Goal: Information Seeking & Learning: Learn about a topic

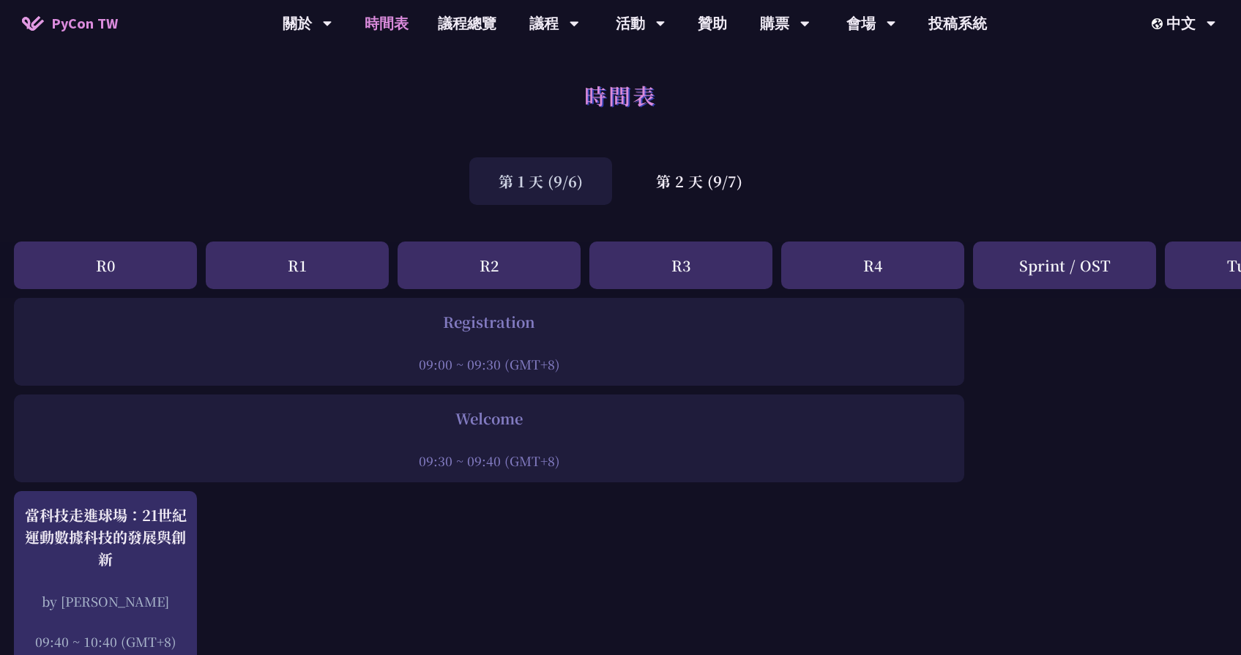
scroll to position [0, 1]
click at [680, 198] on div "第 2 天 (9/7)" at bounding box center [699, 181] width 145 height 48
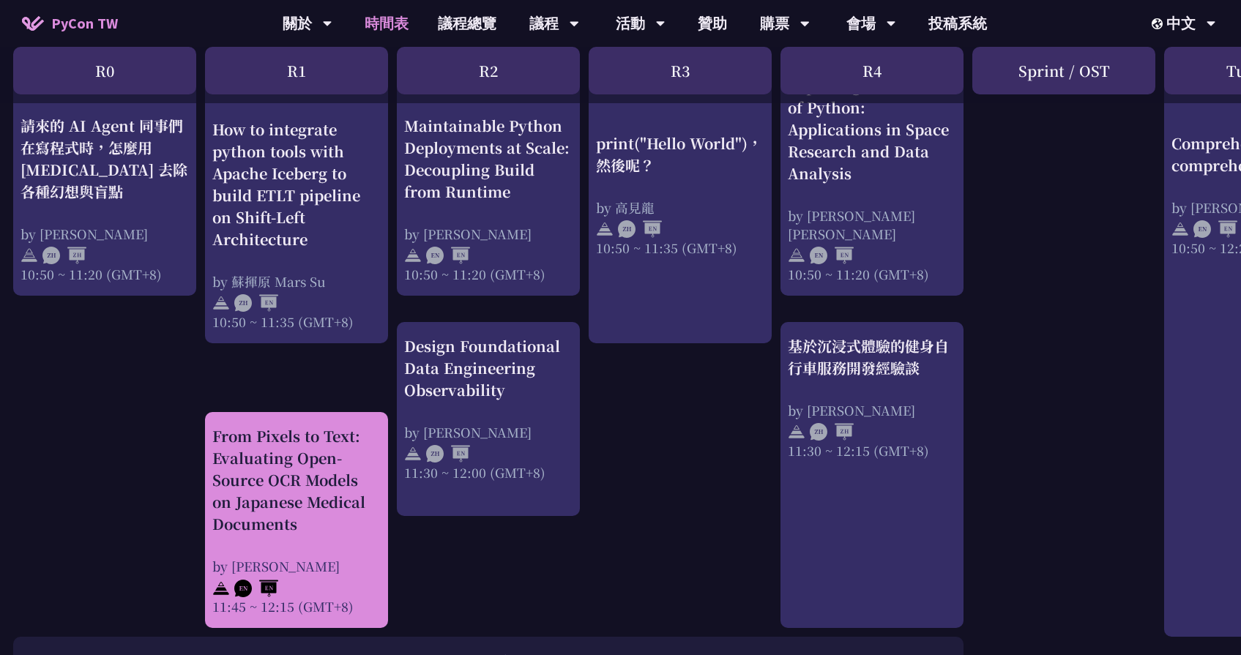
scroll to position [613, 1]
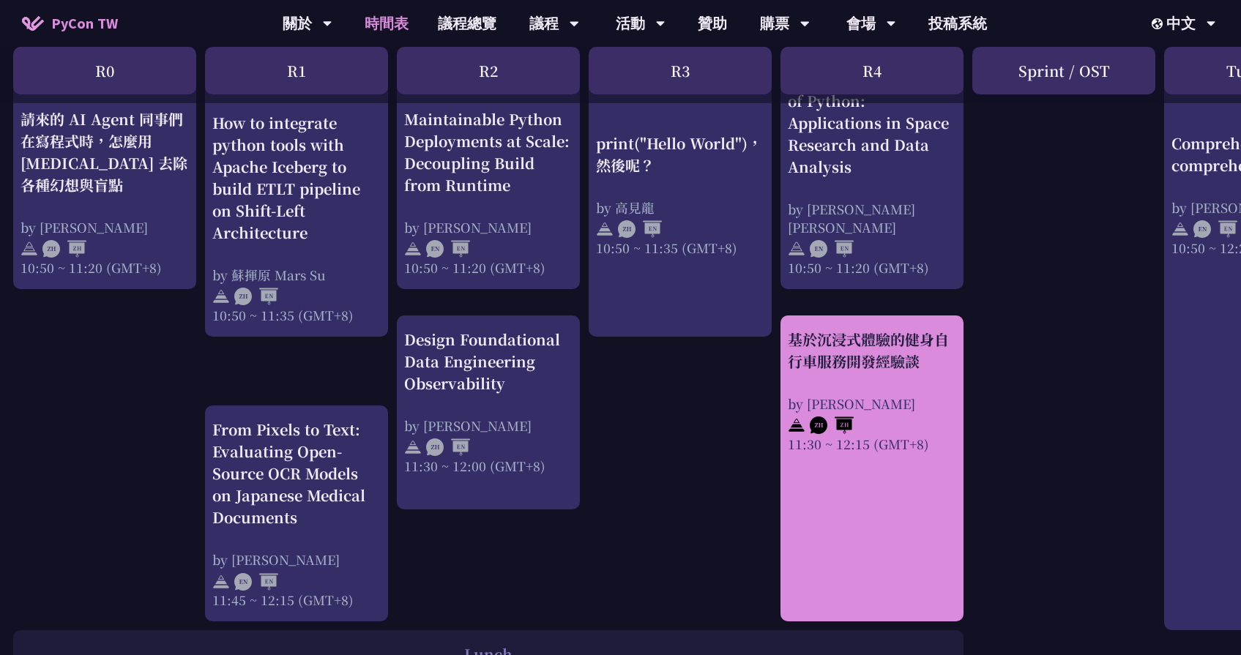
click at [868, 345] on div "基於沉浸式體驗的健身自行車服務開發經驗談" at bounding box center [872, 351] width 168 height 44
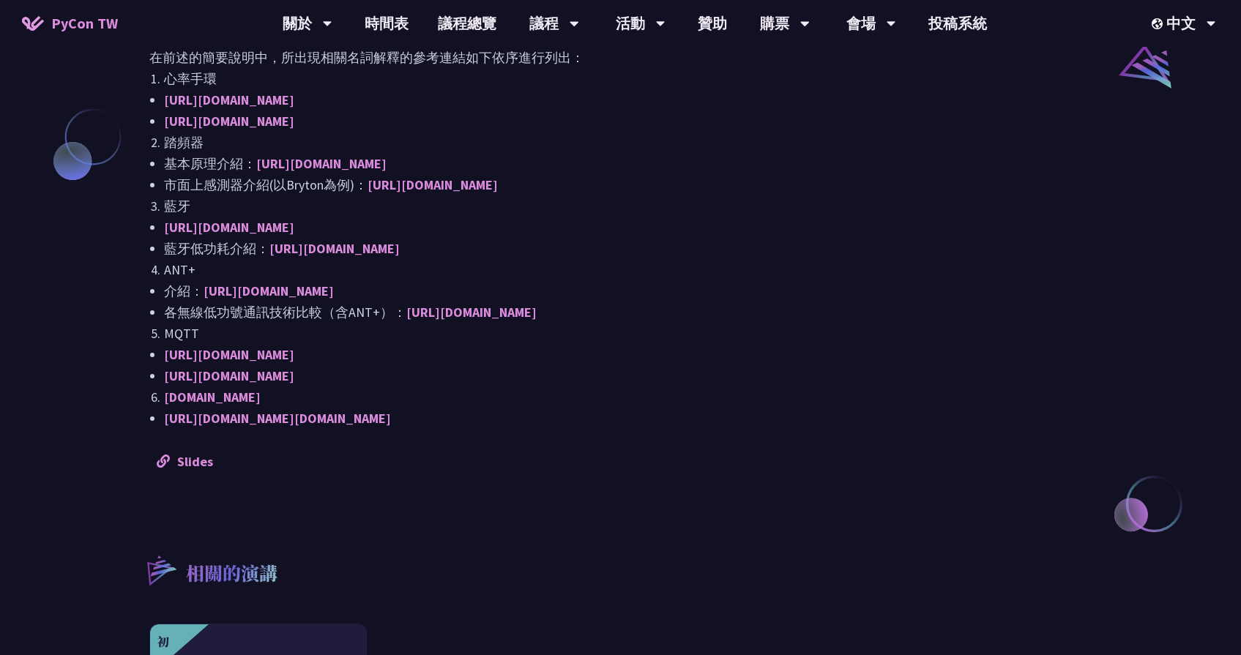
scroll to position [1236, 0]
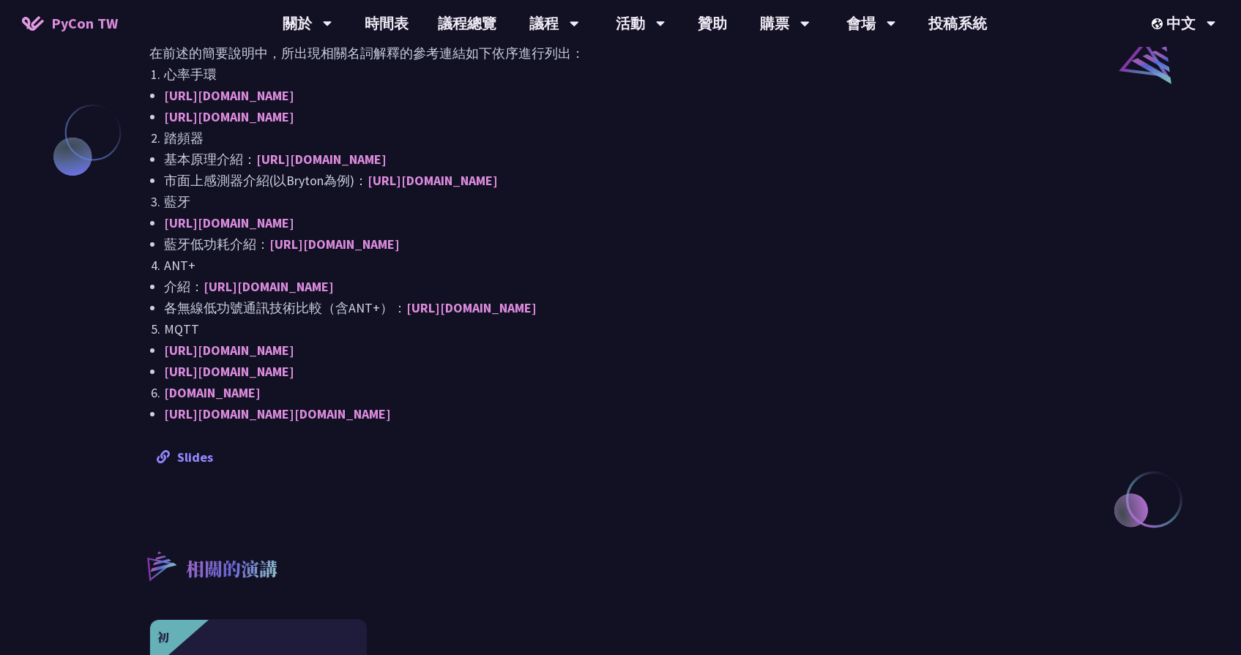
click at [207, 449] on link "Slides" at bounding box center [185, 457] width 56 height 17
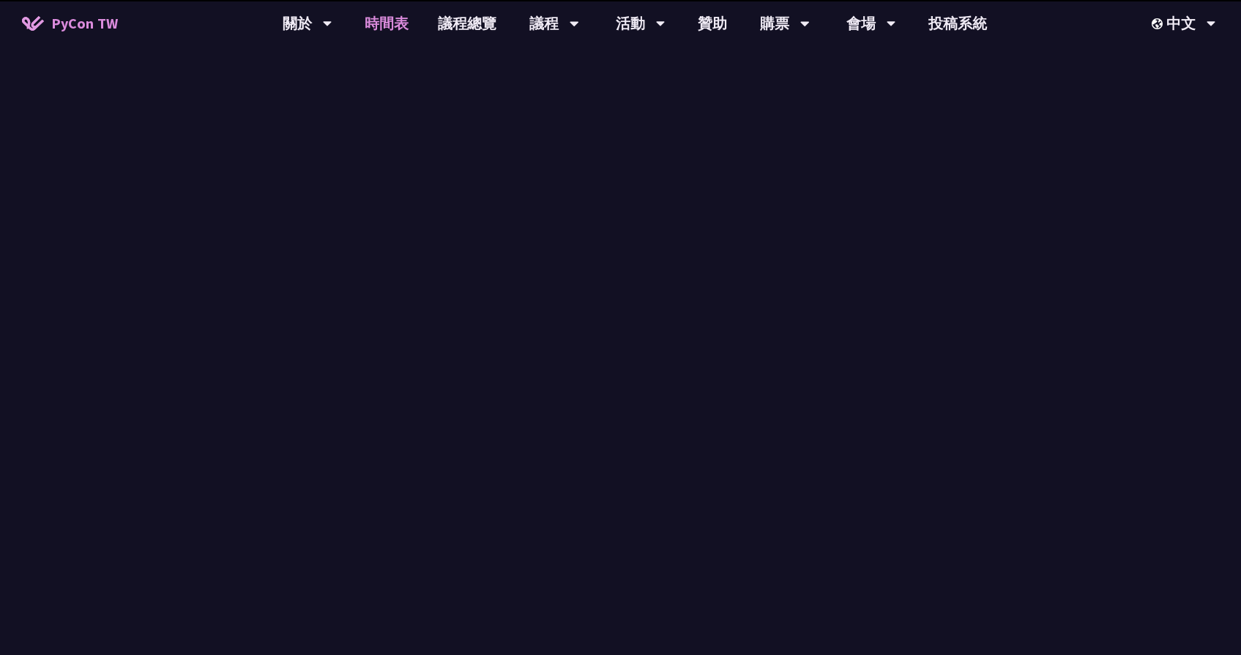
scroll to position [613, 0]
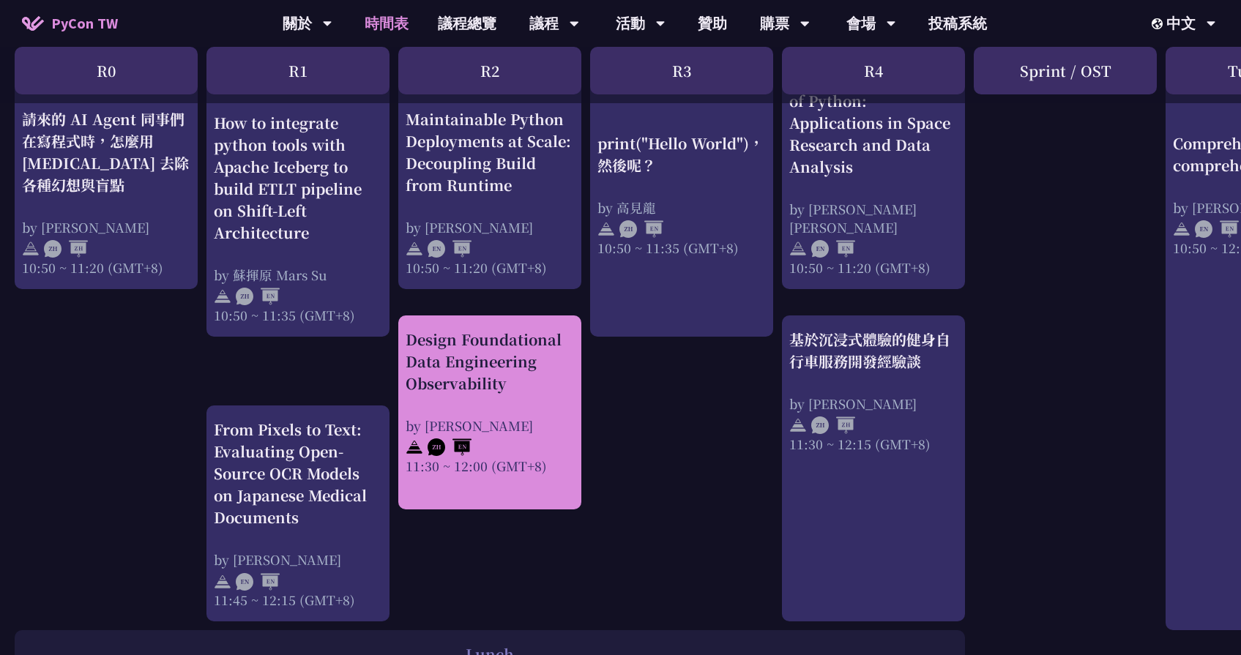
click at [507, 389] on div "Design Foundational Data Engineering Observability" at bounding box center [490, 362] width 168 height 66
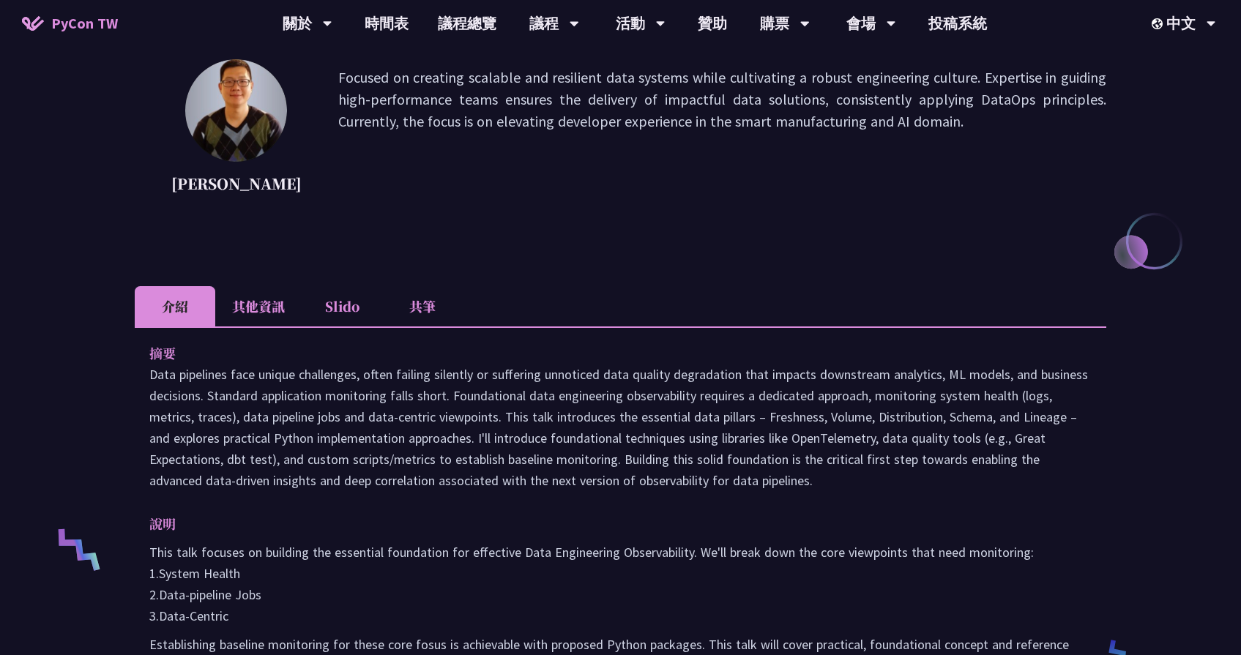
scroll to position [46, 0]
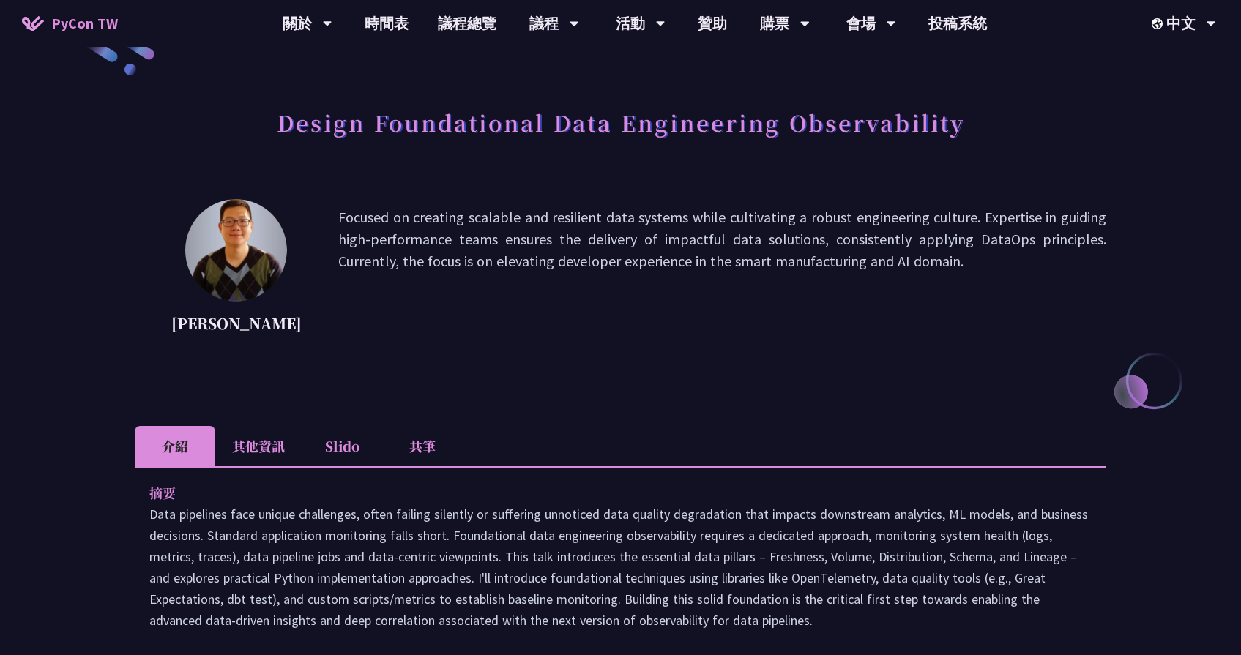
click at [269, 447] on li "其他資訊" at bounding box center [258, 446] width 86 height 40
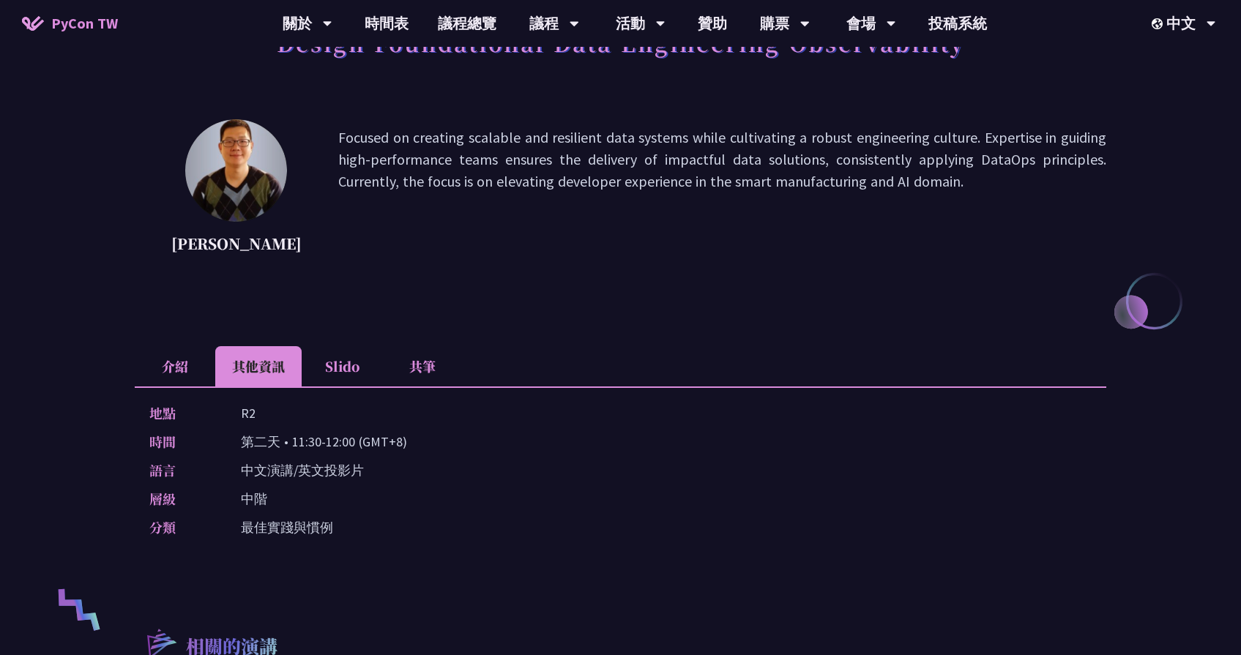
scroll to position [165, 0]
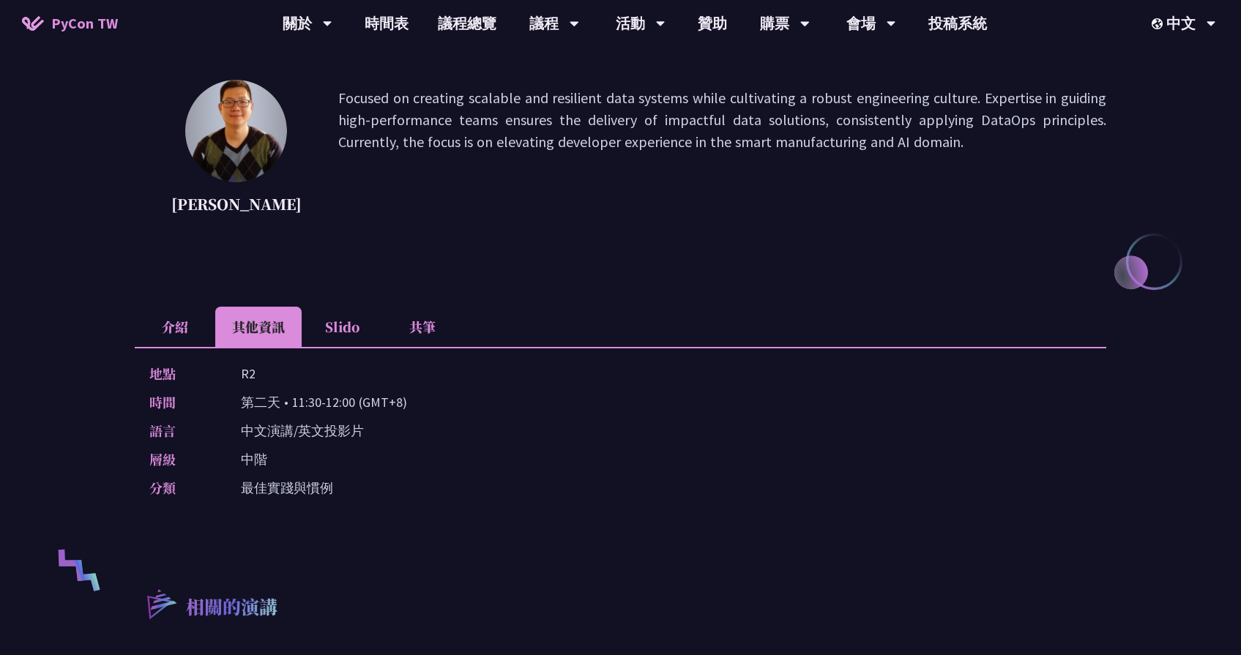
click at [352, 329] on li "Slido" at bounding box center [342, 327] width 81 height 40
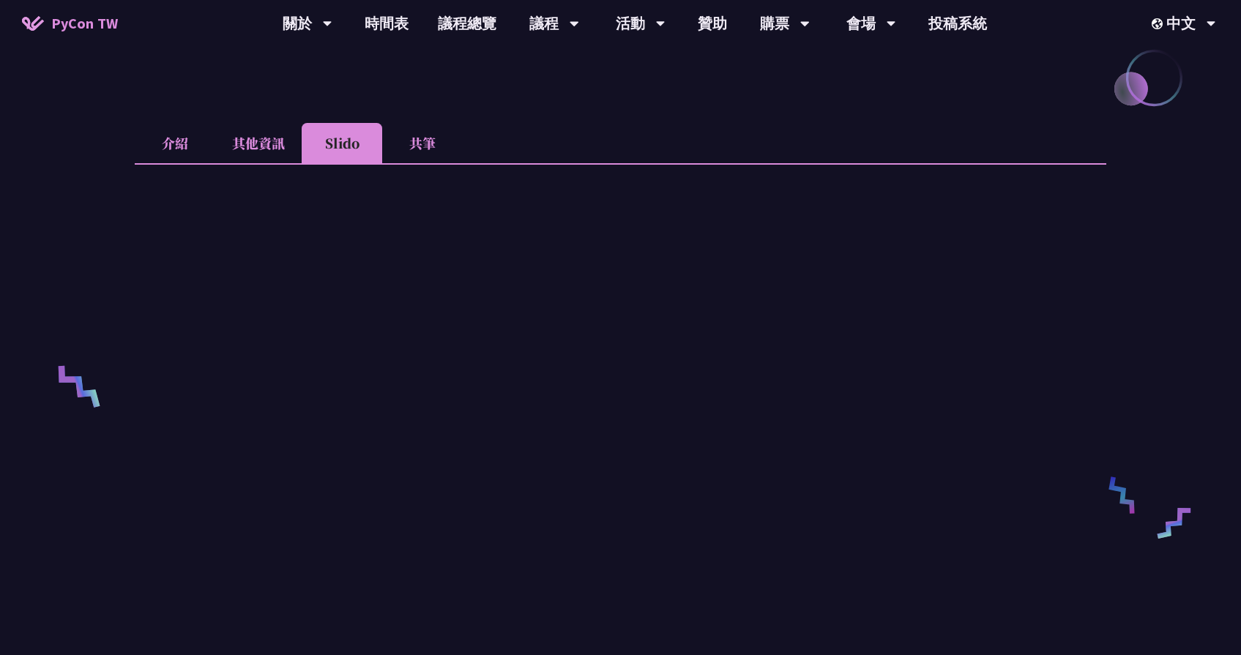
scroll to position [370, 0]
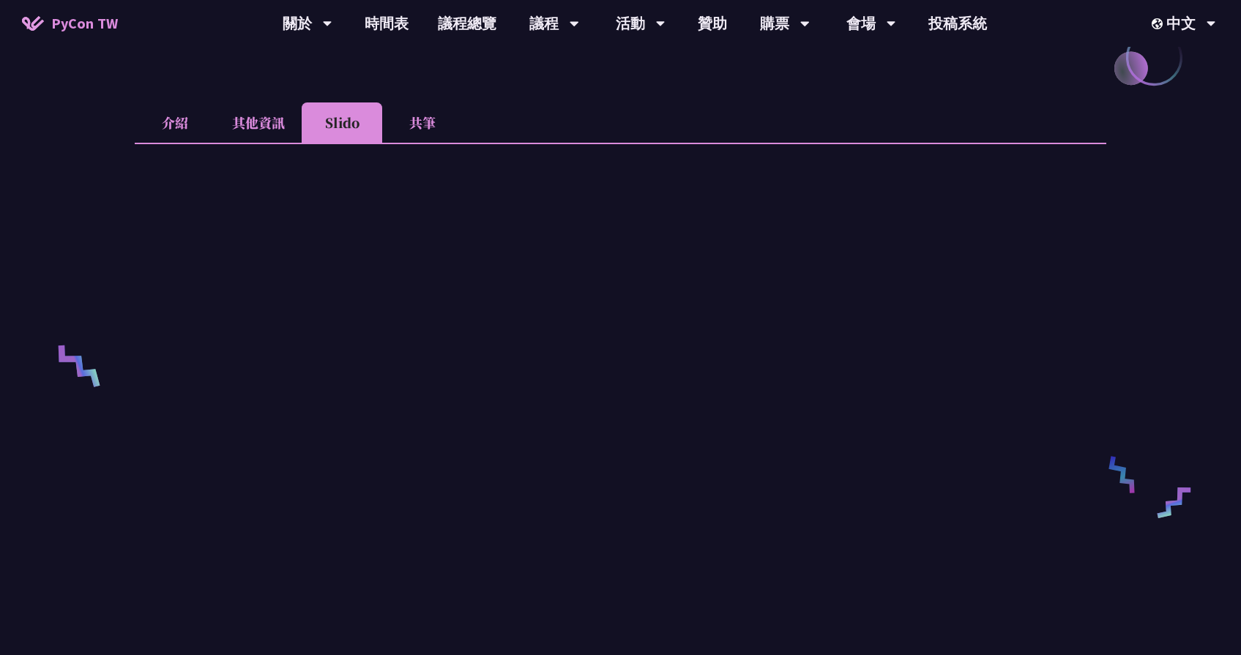
click at [437, 107] on li "共筆" at bounding box center [422, 122] width 81 height 40
click at [248, 123] on li "其他資訊" at bounding box center [258, 122] width 86 height 40
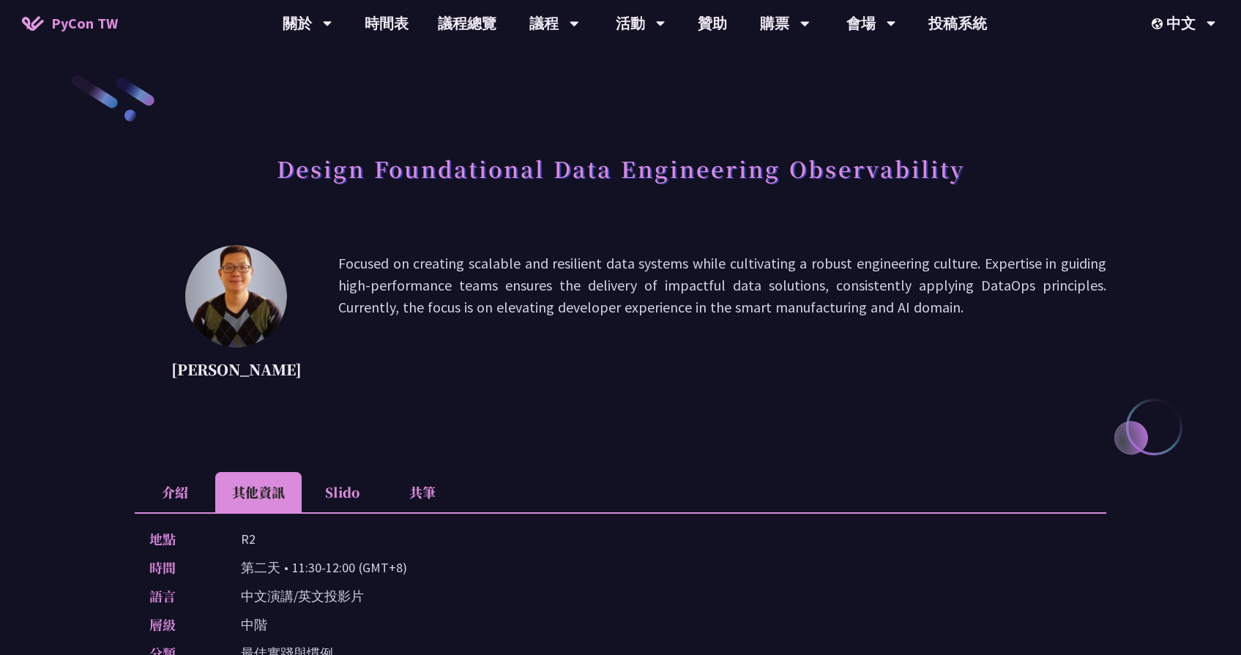
scroll to position [0, 0]
click at [185, 493] on li "介紹" at bounding box center [175, 492] width 81 height 40
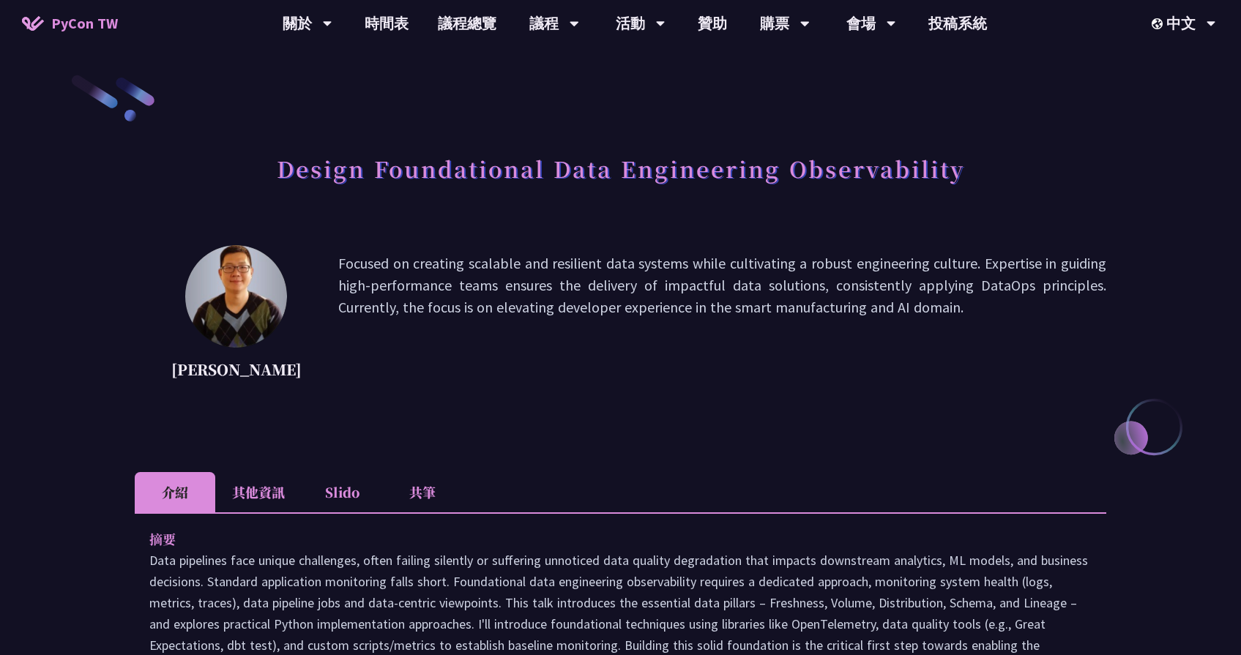
click at [478, 278] on p "Focused on creating scalable and resilient data systems while cultivating a rob…" at bounding box center [722, 319] width 768 height 132
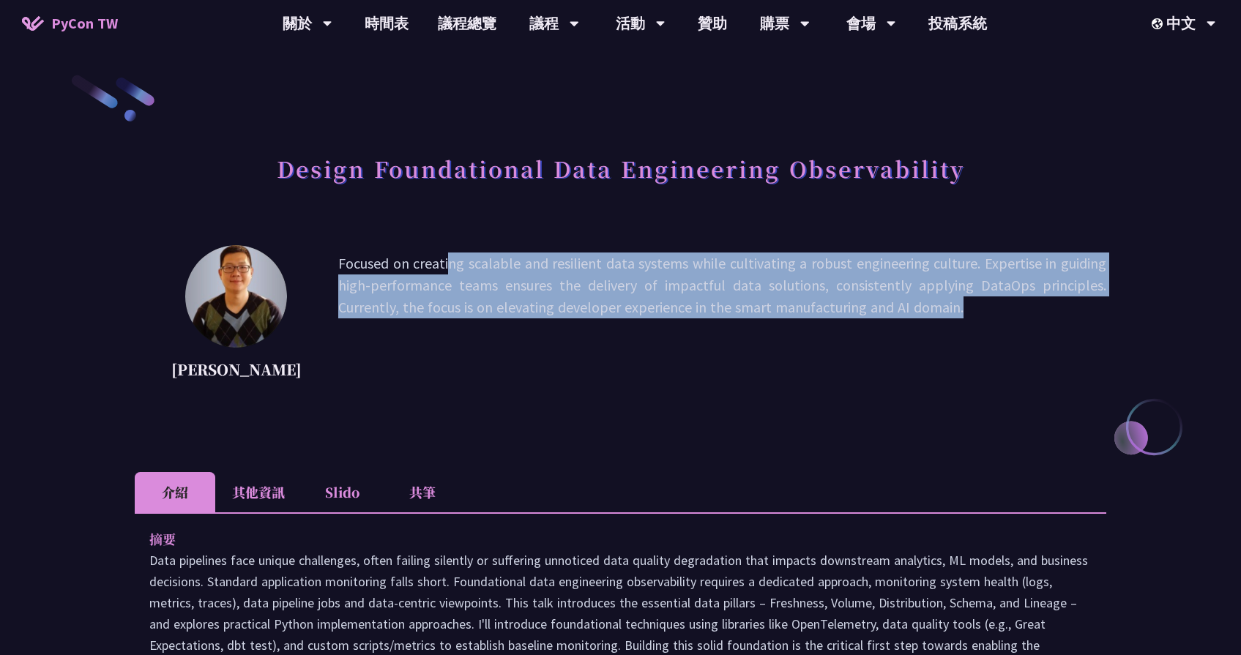
click at [478, 278] on p "Focused on creating scalable and resilient data systems while cultivating a rob…" at bounding box center [722, 319] width 768 height 132
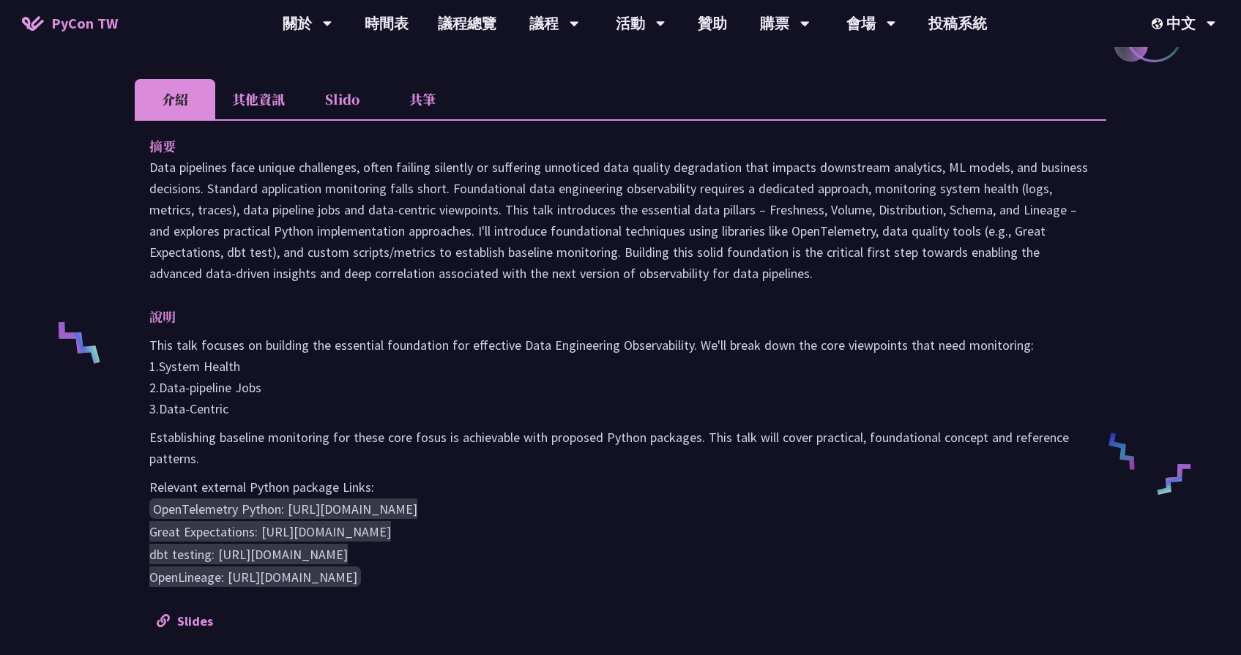
scroll to position [418, 0]
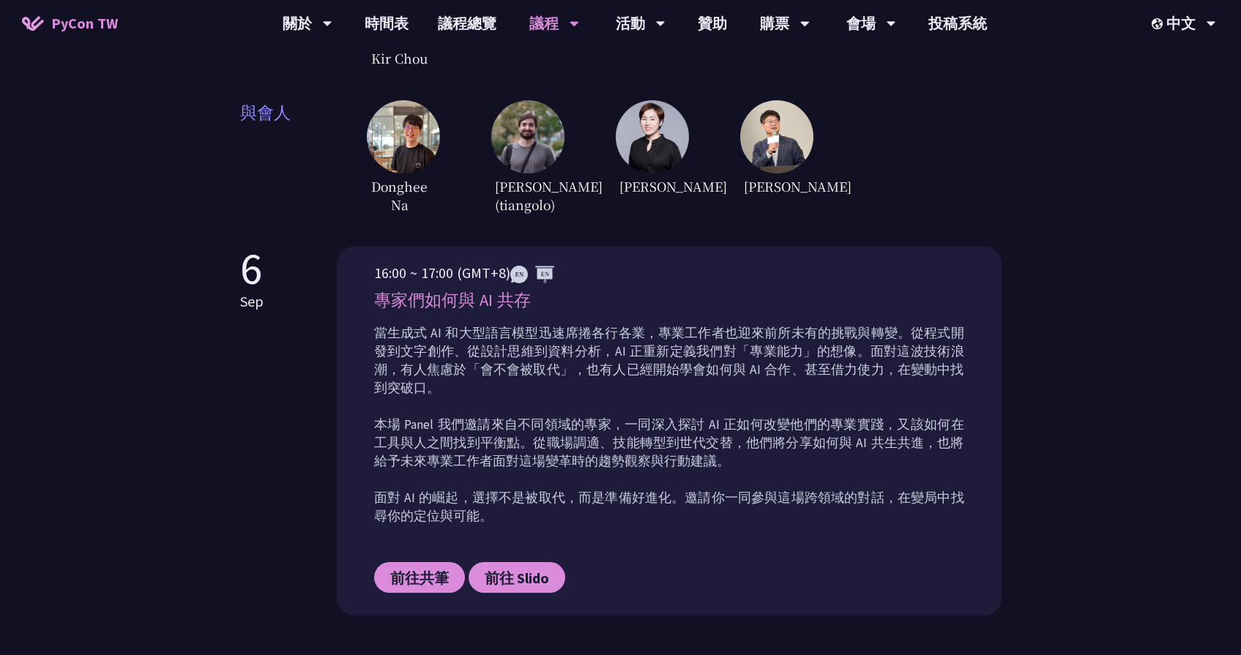
scroll to position [465, 0]
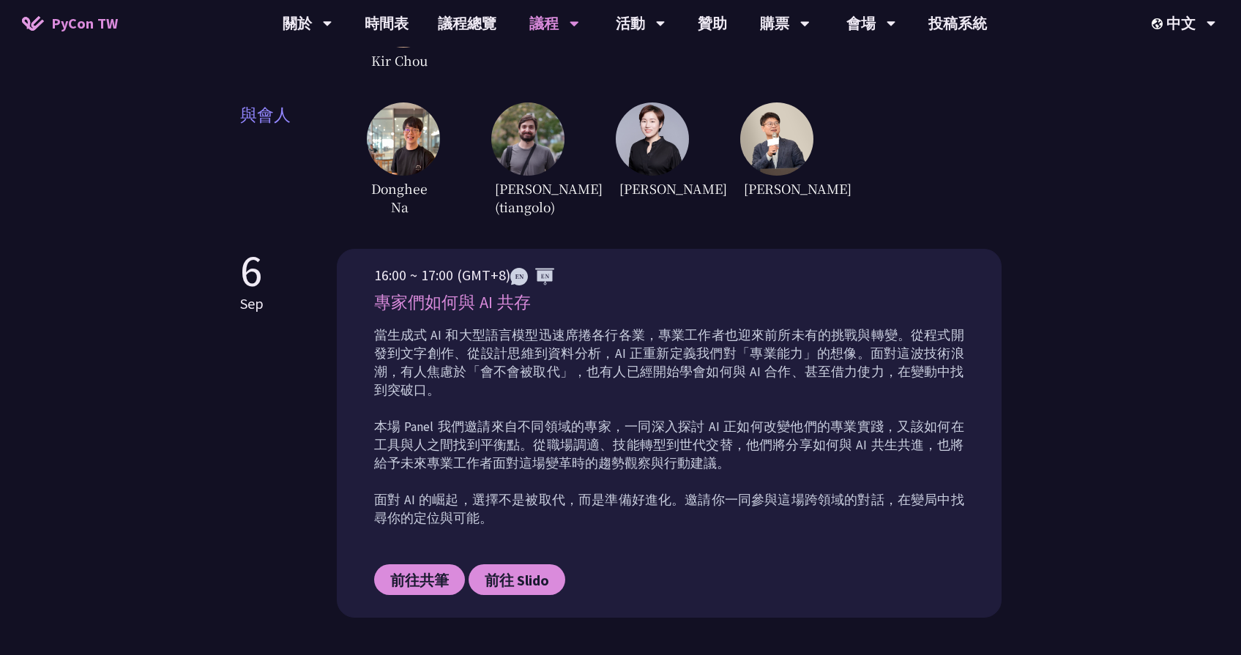
click at [611, 382] on p "當生成式 AI 和大型語言模型迅速席捲各行各業，專業工作者也迎來前所未有的挑戰與轉變。從程式開發到文字創作、從設計思維到資料分析，AI 正重新定義我們對「專業…" at bounding box center [669, 426] width 590 height 201
click at [854, 354] on p "當生成式 AI 和大型語言模型迅速席捲各行各業，專業工作者也迎來前所未有的挑戰與轉變。從程式開發到文字創作、從設計思維到資料分析，AI 正重新定義我們對「專業…" at bounding box center [669, 426] width 590 height 201
